Goal: Information Seeking & Learning: Learn about a topic

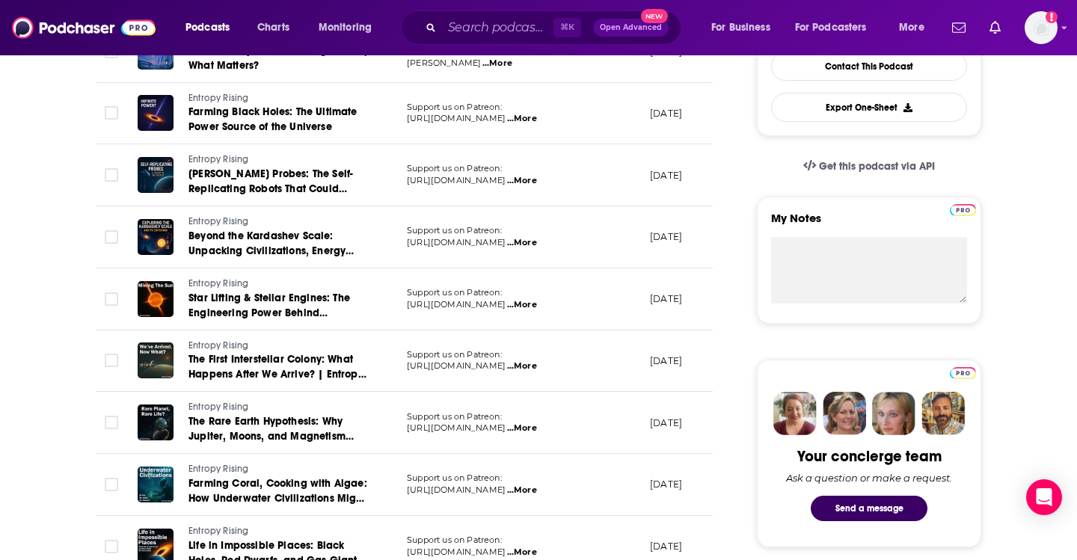
click at [495, 41] on div "⌘ K Open Advanced New" at bounding box center [541, 27] width 280 height 34
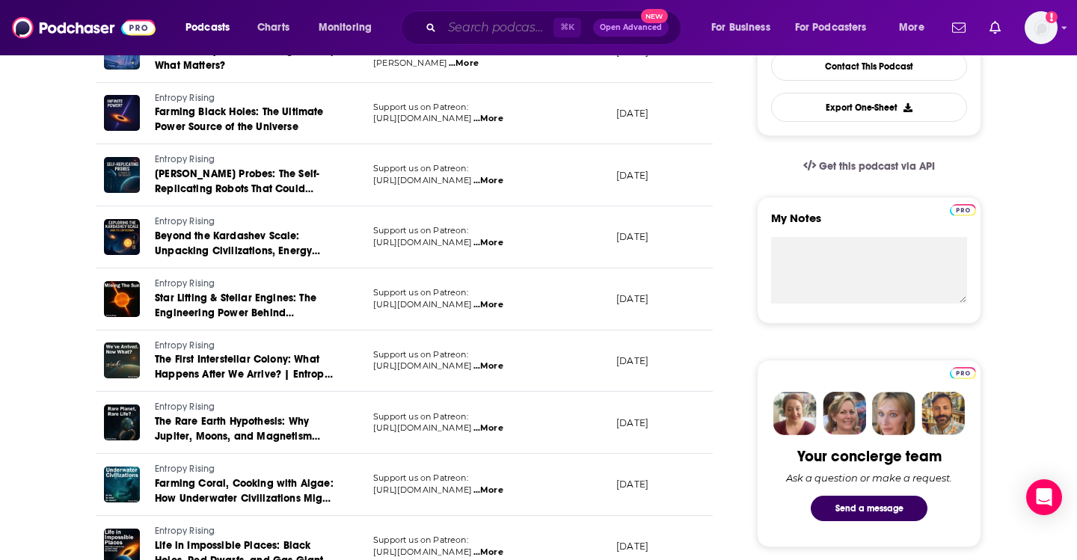
click at [495, 32] on input "Search podcasts, credits, & more..." at bounding box center [497, 28] width 111 height 24
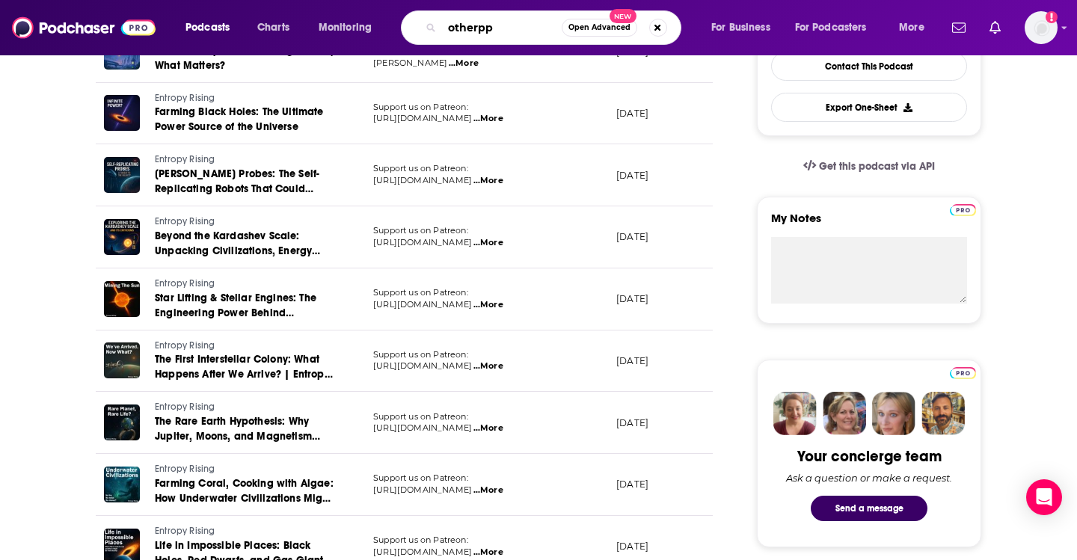
type input "otherppl"
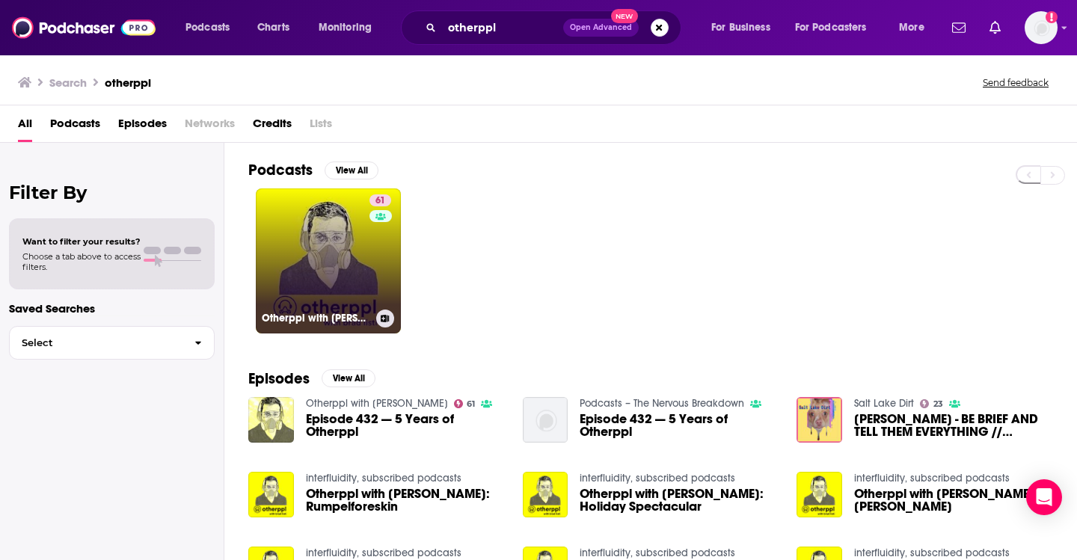
click at [327, 261] on link "61 Otherppl with Brad Listi" at bounding box center [328, 260] width 145 height 145
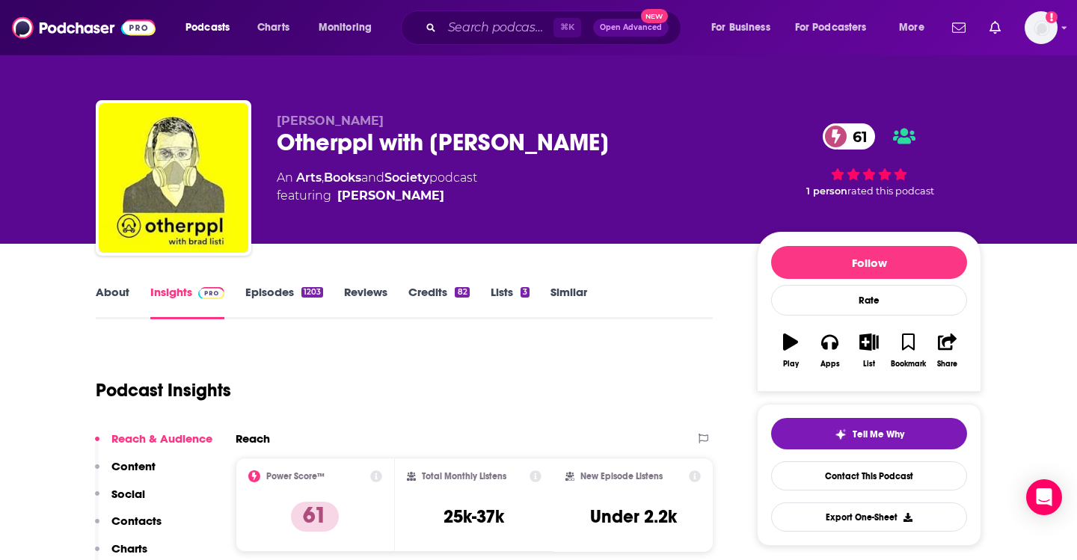
click at [261, 293] on link "Episodes 1203" at bounding box center [284, 302] width 78 height 34
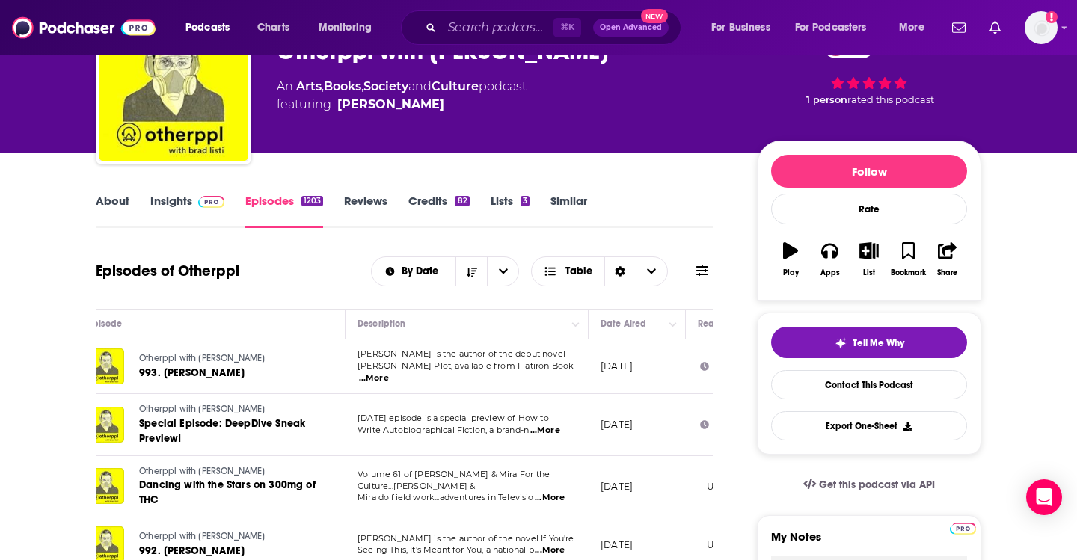
scroll to position [99, 0]
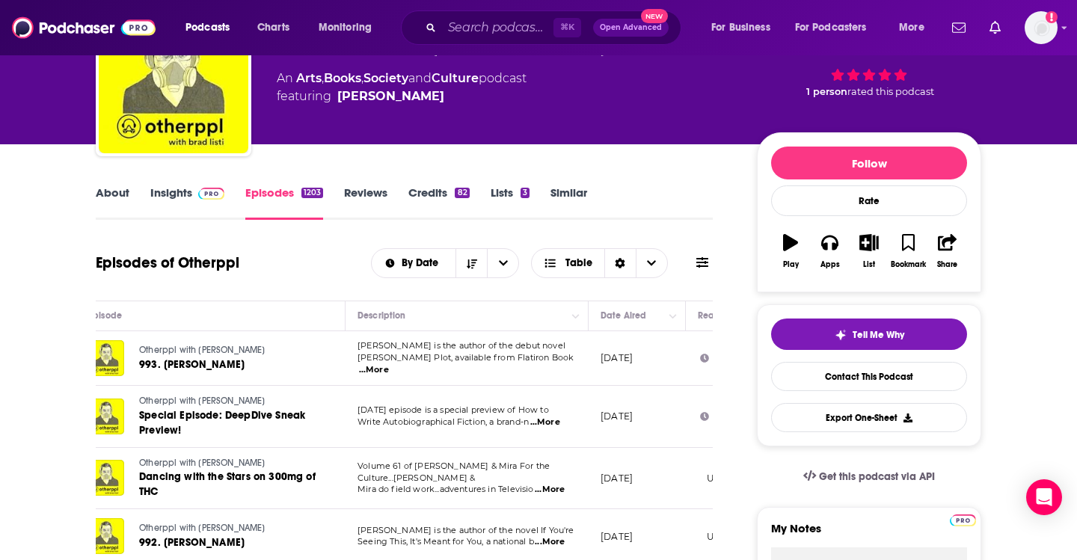
click at [111, 185] on link "About" at bounding box center [113, 202] width 34 height 34
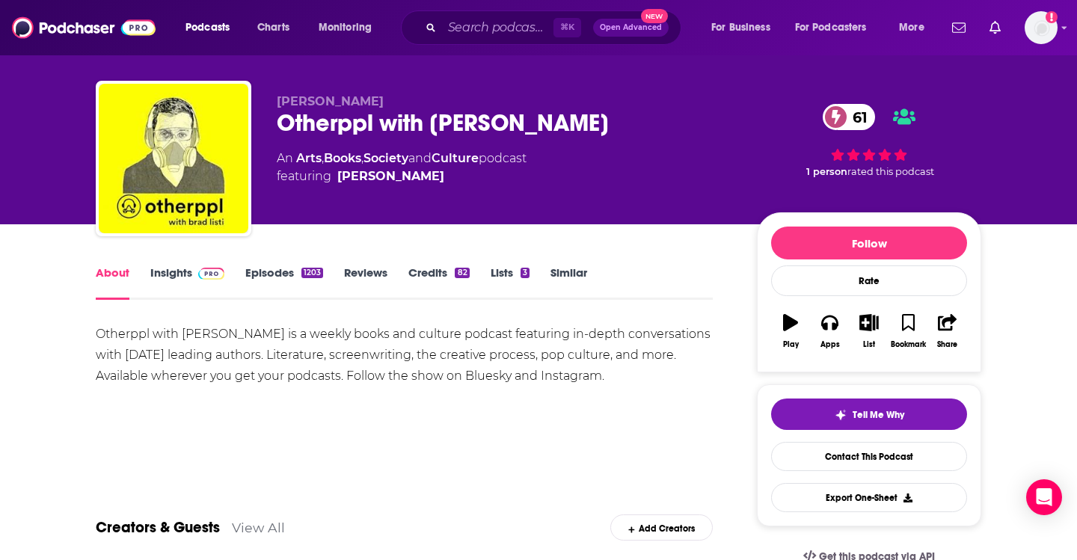
scroll to position [22, 0]
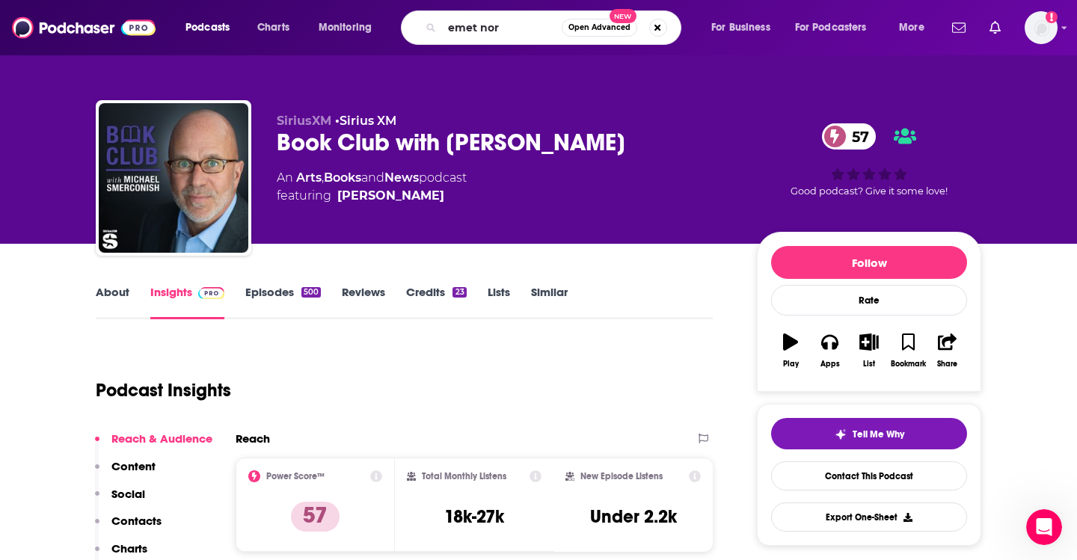
type input "emet nort"
